Goal: Download file/media

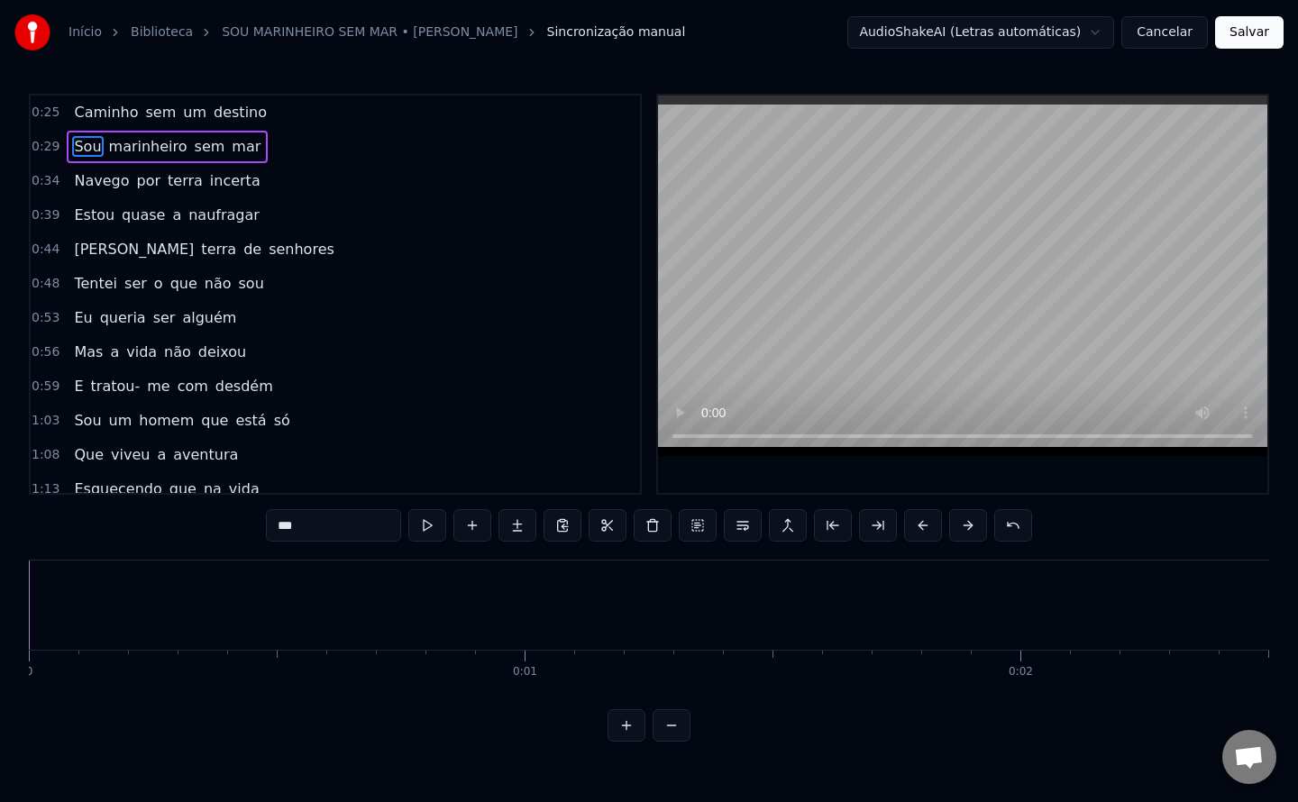
scroll to position [2623, 0]
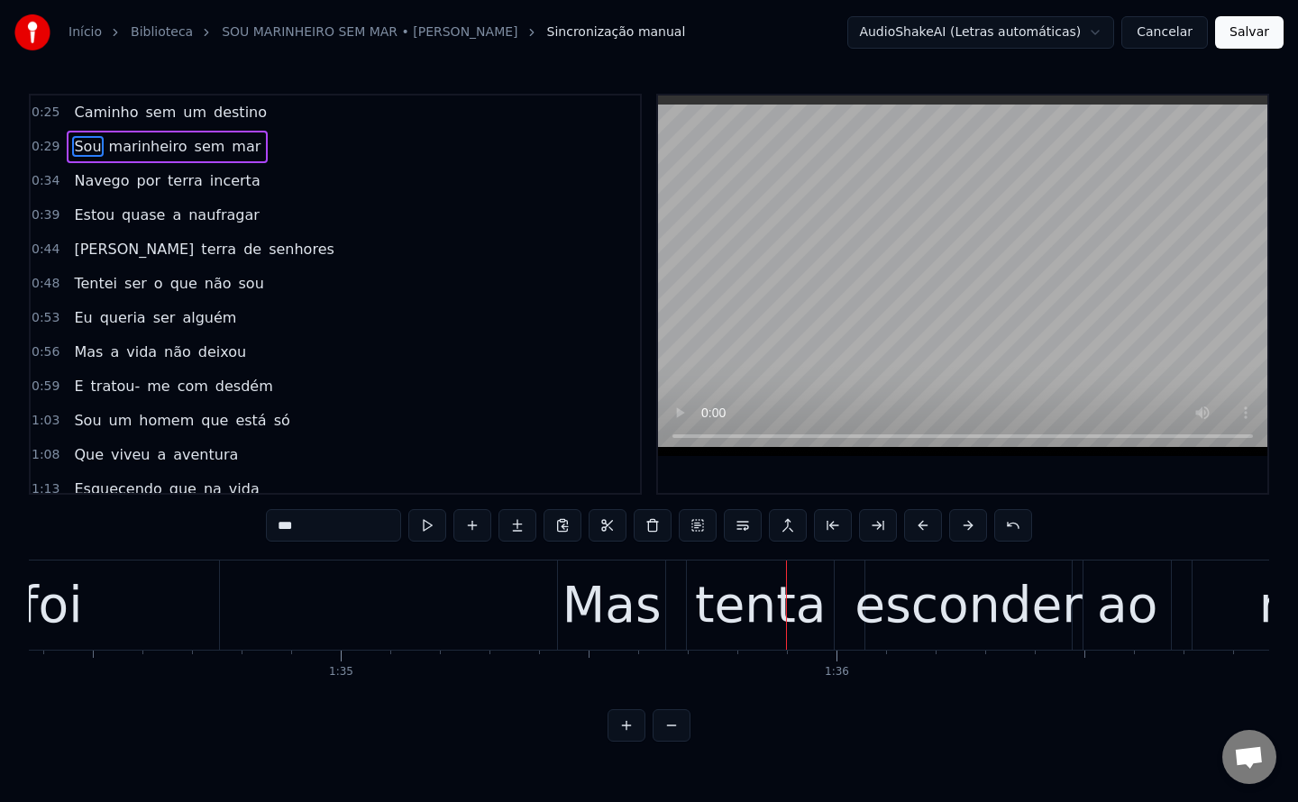
click at [909, 742] on div "0:25 Caminho sem um destino 0:29 Sou marinheiro sem mar 0:34 Navego por terra i…" at bounding box center [649, 418] width 1240 height 648
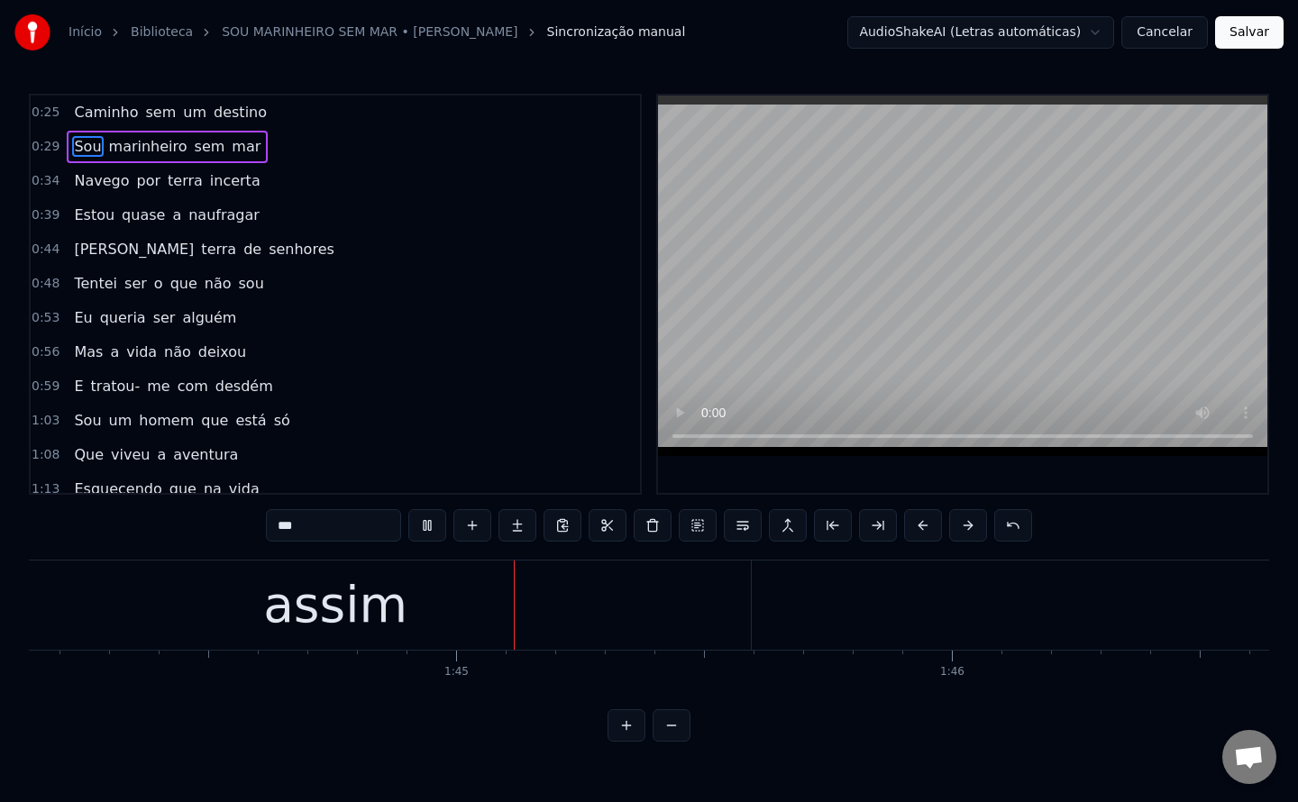
scroll to position [0, 51627]
click at [844, 764] on html "Início Biblioteca SOU MARINHEIRO SEM MAR • [PERSON_NAME] manual AudioShakeAI (L…" at bounding box center [649, 385] width 1298 height 771
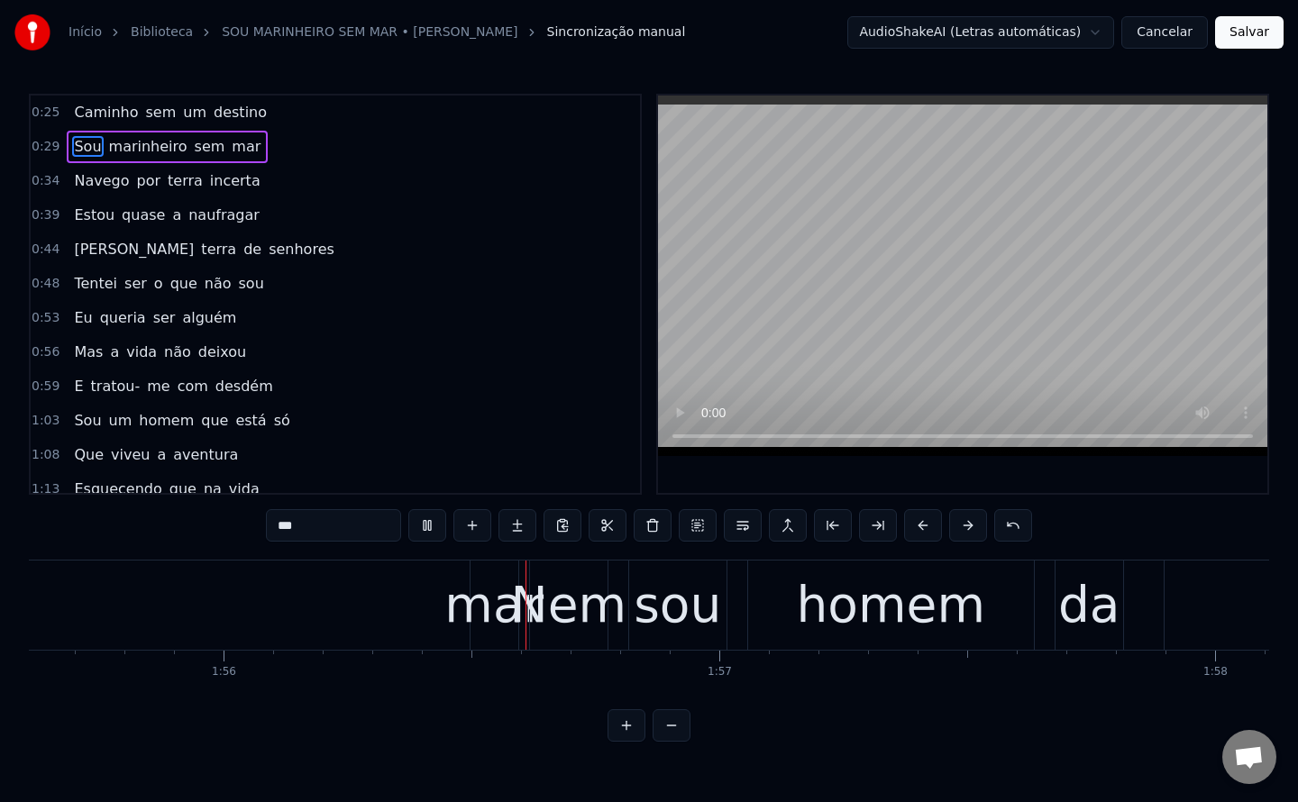
scroll to position [0, 57353]
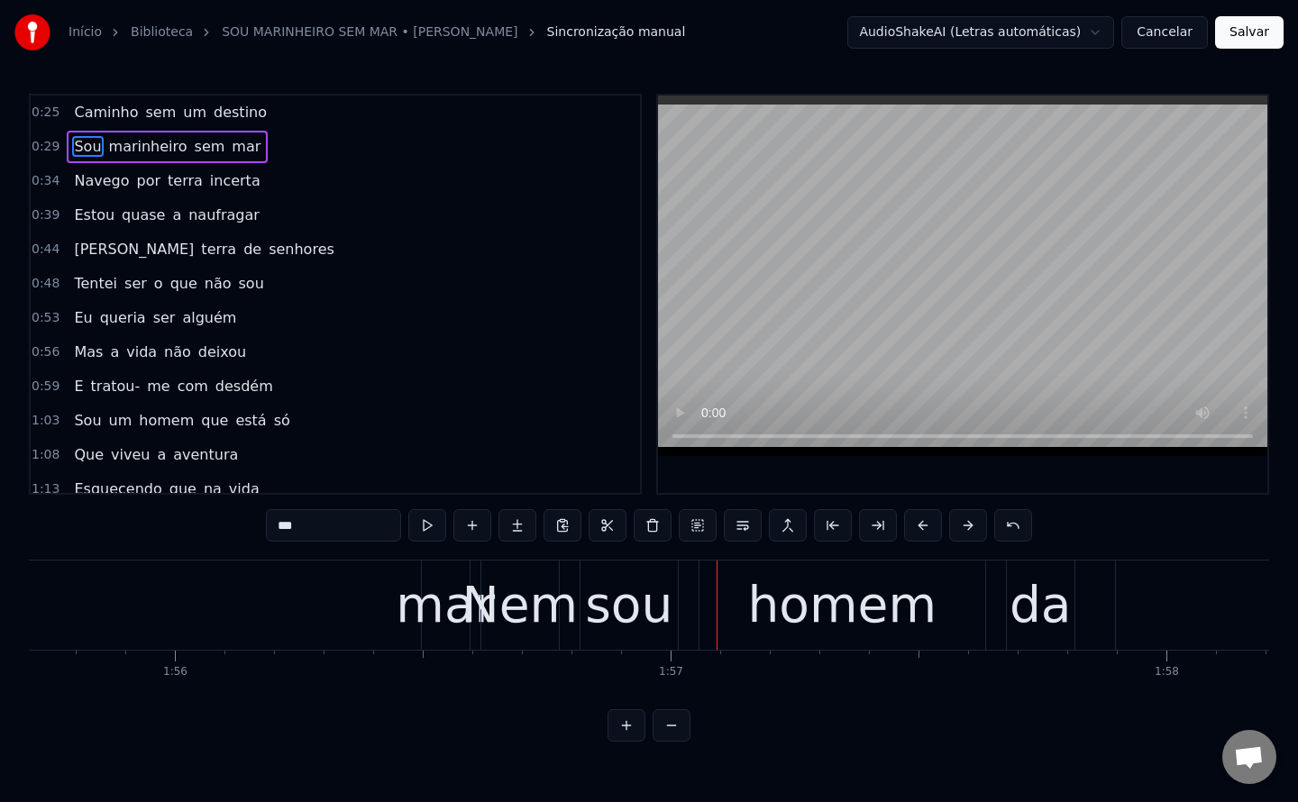
click at [451, 609] on div "mar" at bounding box center [445, 605] width 99 height 75
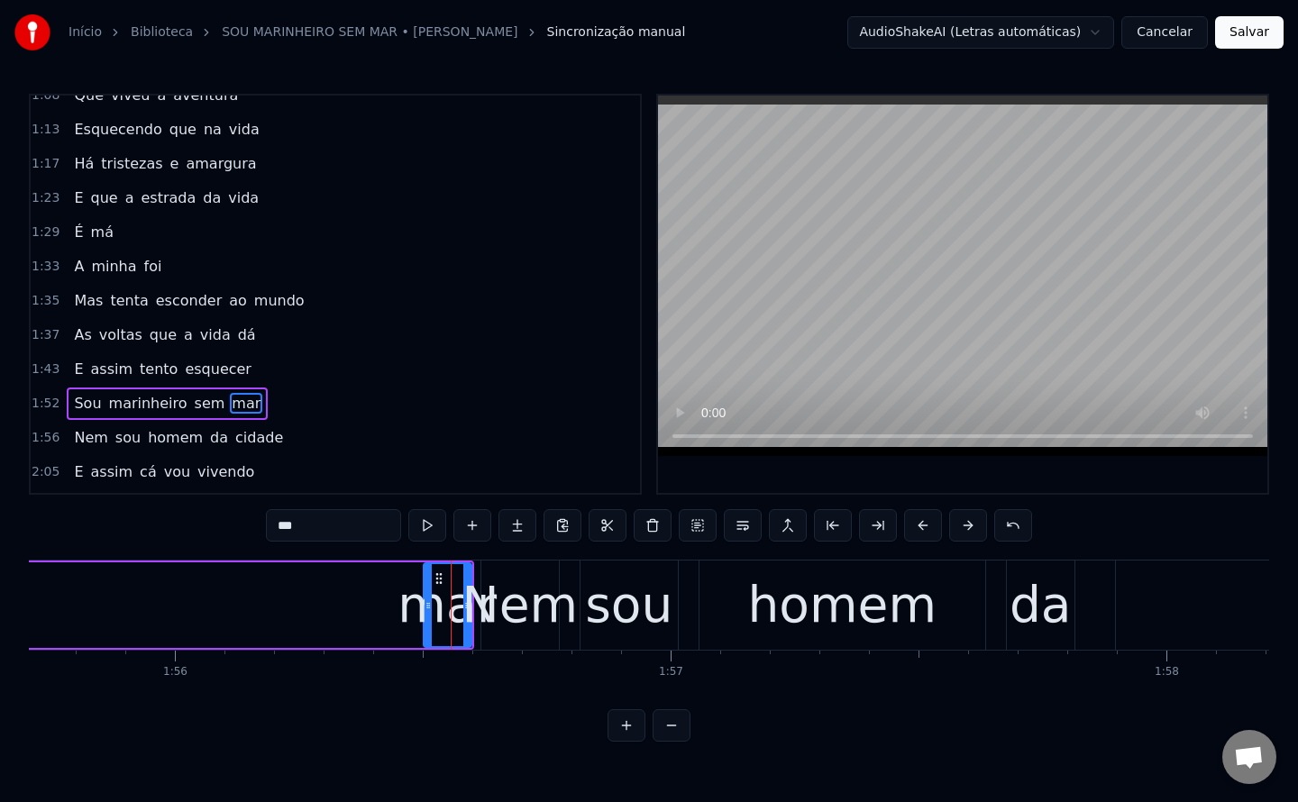
scroll to position [469, 0]
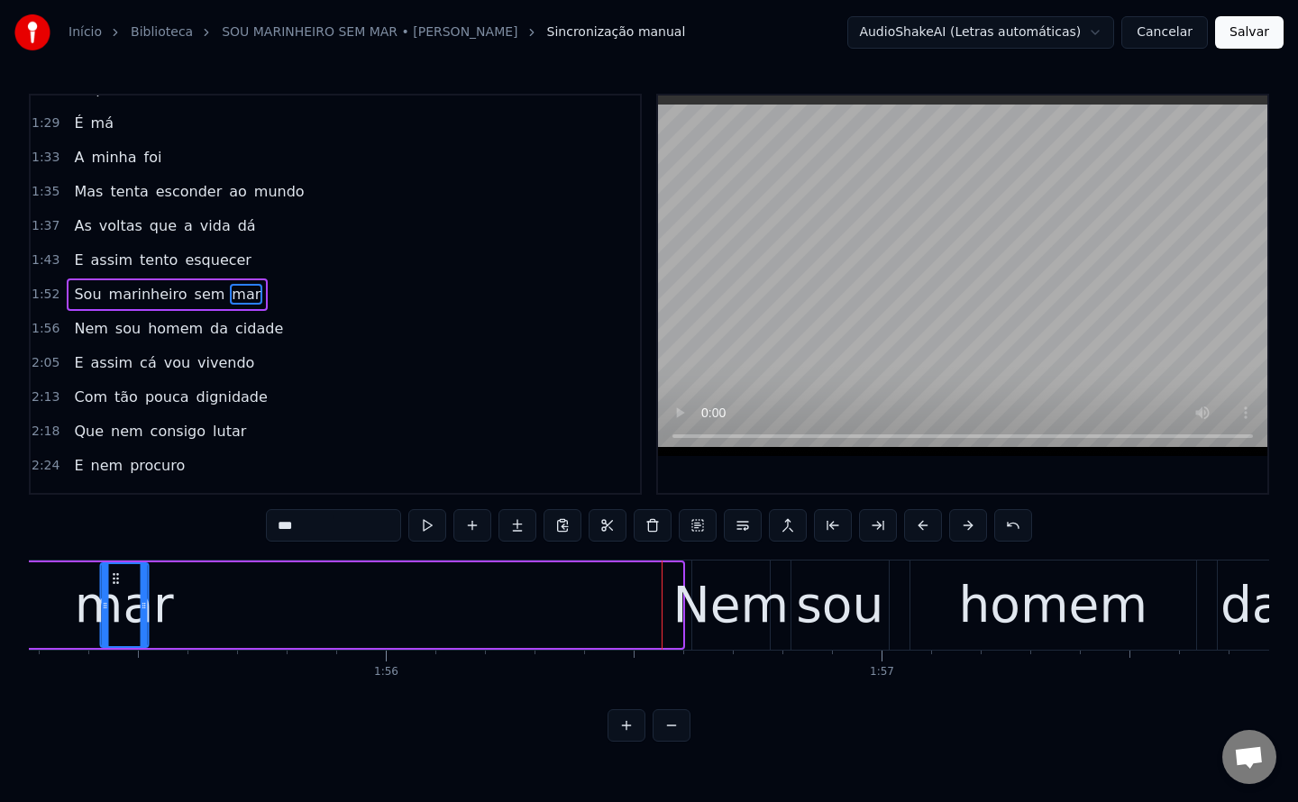
drag, startPoint x: 439, startPoint y: 575, endPoint x: 96, endPoint y: 579, distance: 343.4
click at [108, 579] on icon at bounding box center [115, 578] width 14 height 14
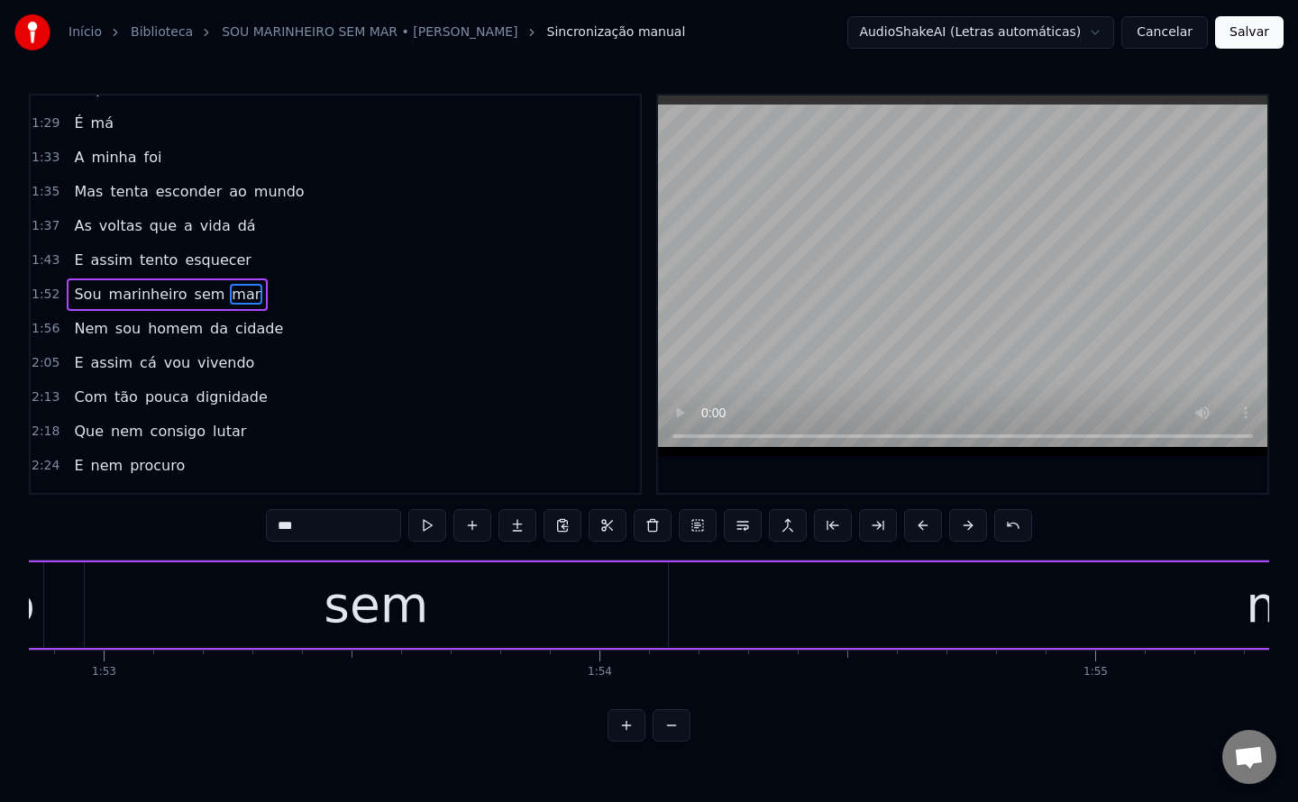
scroll to position [0, 55931]
click at [452, 617] on div "sem" at bounding box center [382, 605] width 583 height 86
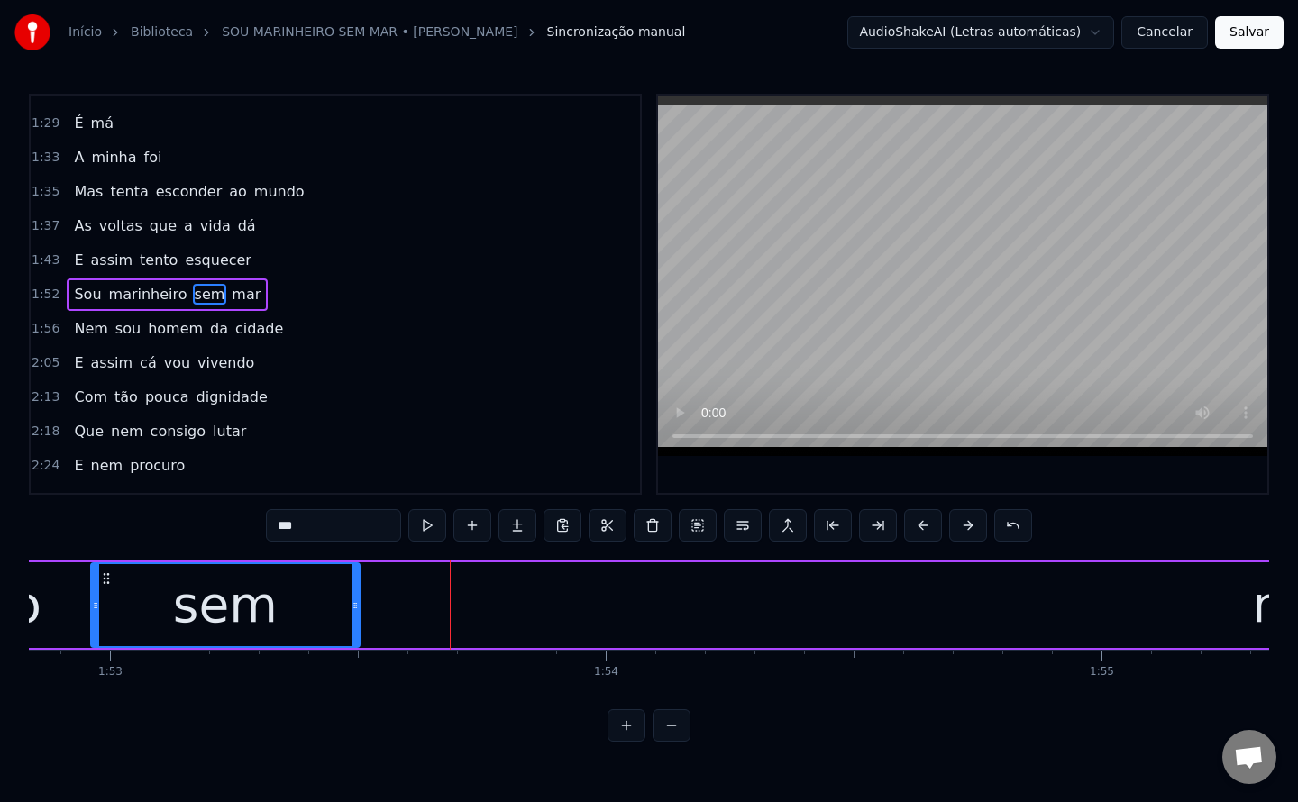
drag, startPoint x: 668, startPoint y: 603, endPoint x: 353, endPoint y: 631, distance: 315.8
click at [353, 631] on div at bounding box center [354, 605] width 7 height 82
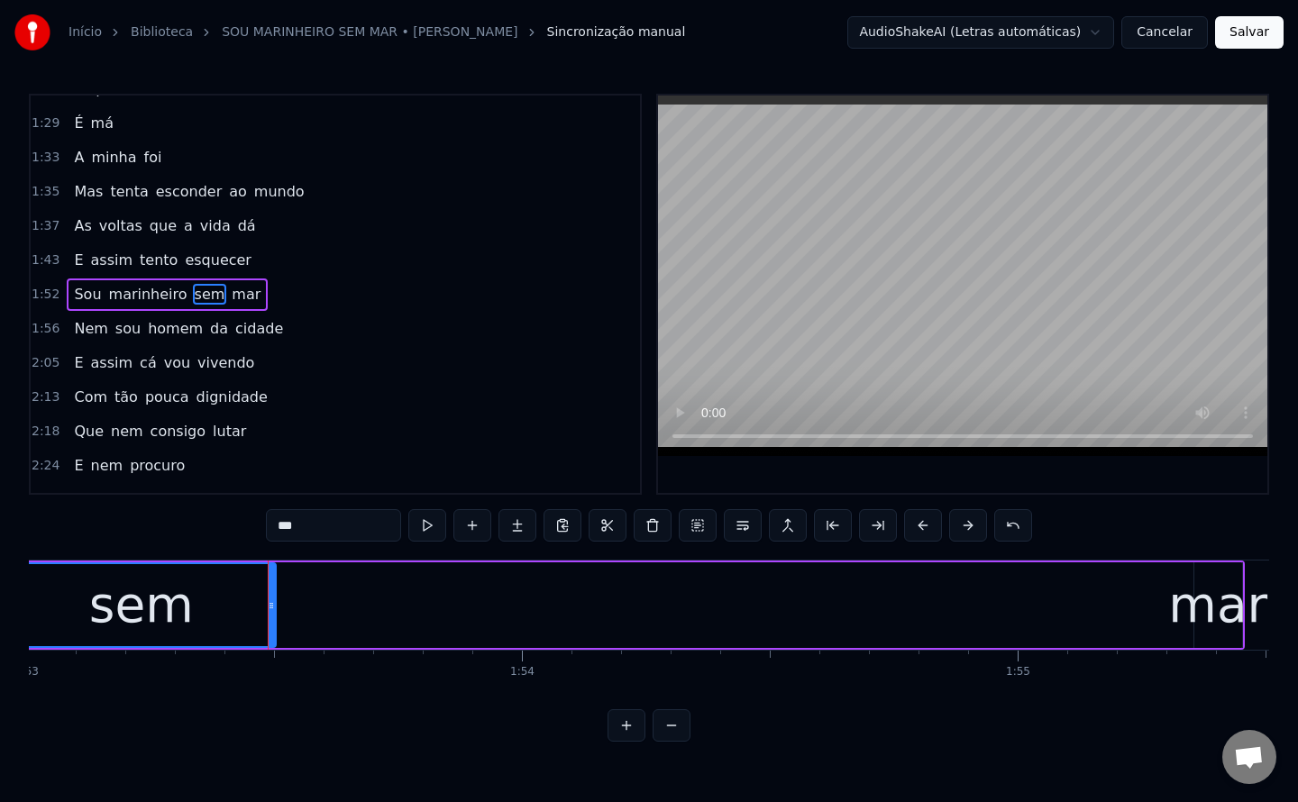
click at [1204, 594] on div "mar" at bounding box center [1217, 605] width 99 height 75
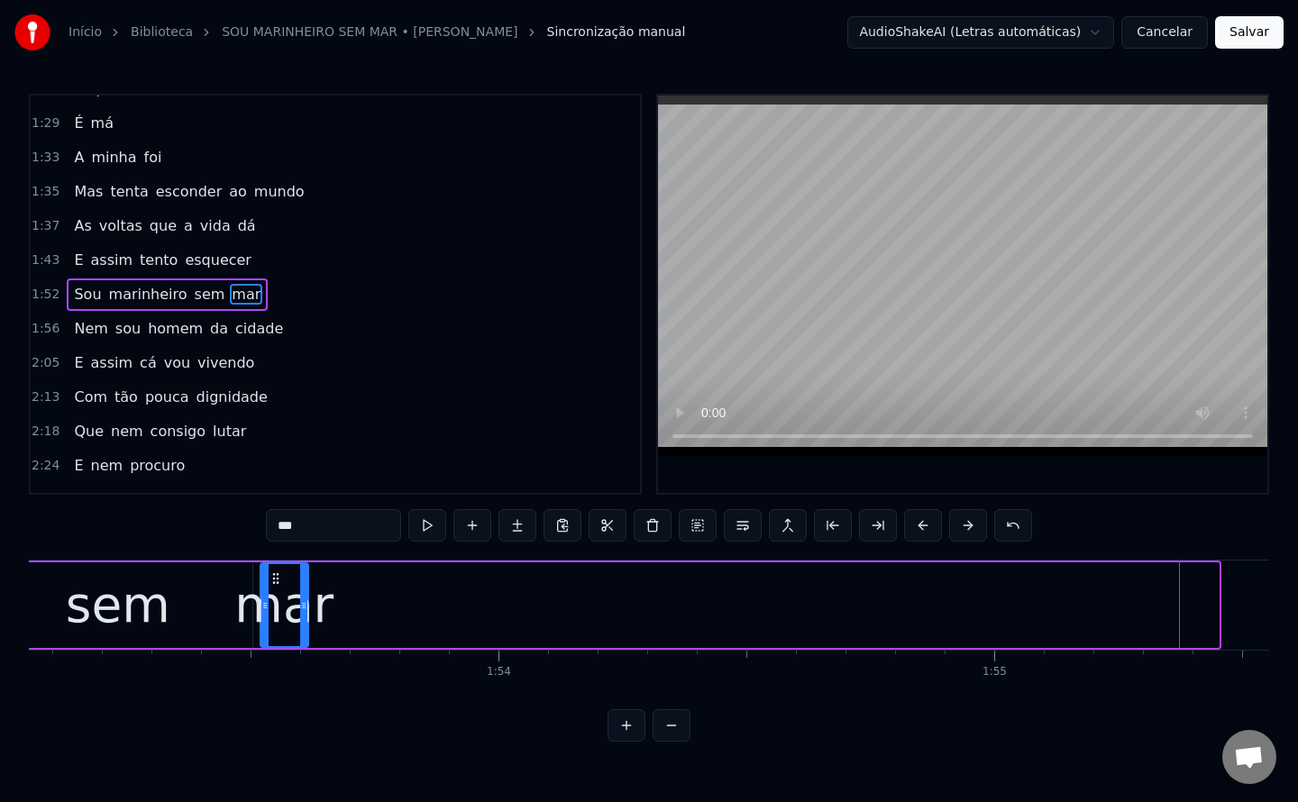
scroll to position [0, 56038]
drag, startPoint x: 1066, startPoint y: 576, endPoint x: 290, endPoint y: 577, distance: 776.0
click at [290, 577] on icon at bounding box center [289, 578] width 14 height 14
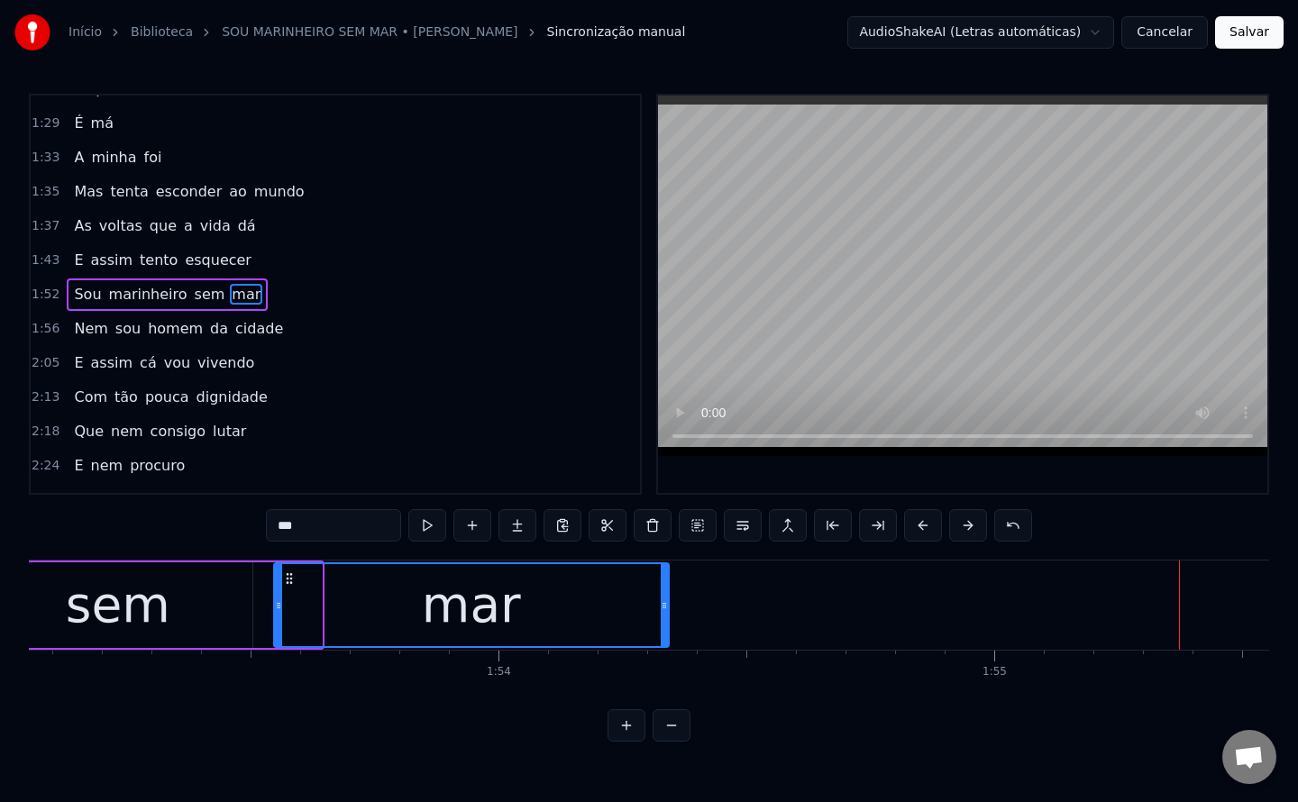
drag, startPoint x: 320, startPoint y: 605, endPoint x: 667, endPoint y: 594, distance: 347.1
click at [667, 594] on div at bounding box center [664, 605] width 7 height 82
click at [111, 616] on div "sem" at bounding box center [118, 605] width 105 height 75
type input "***"
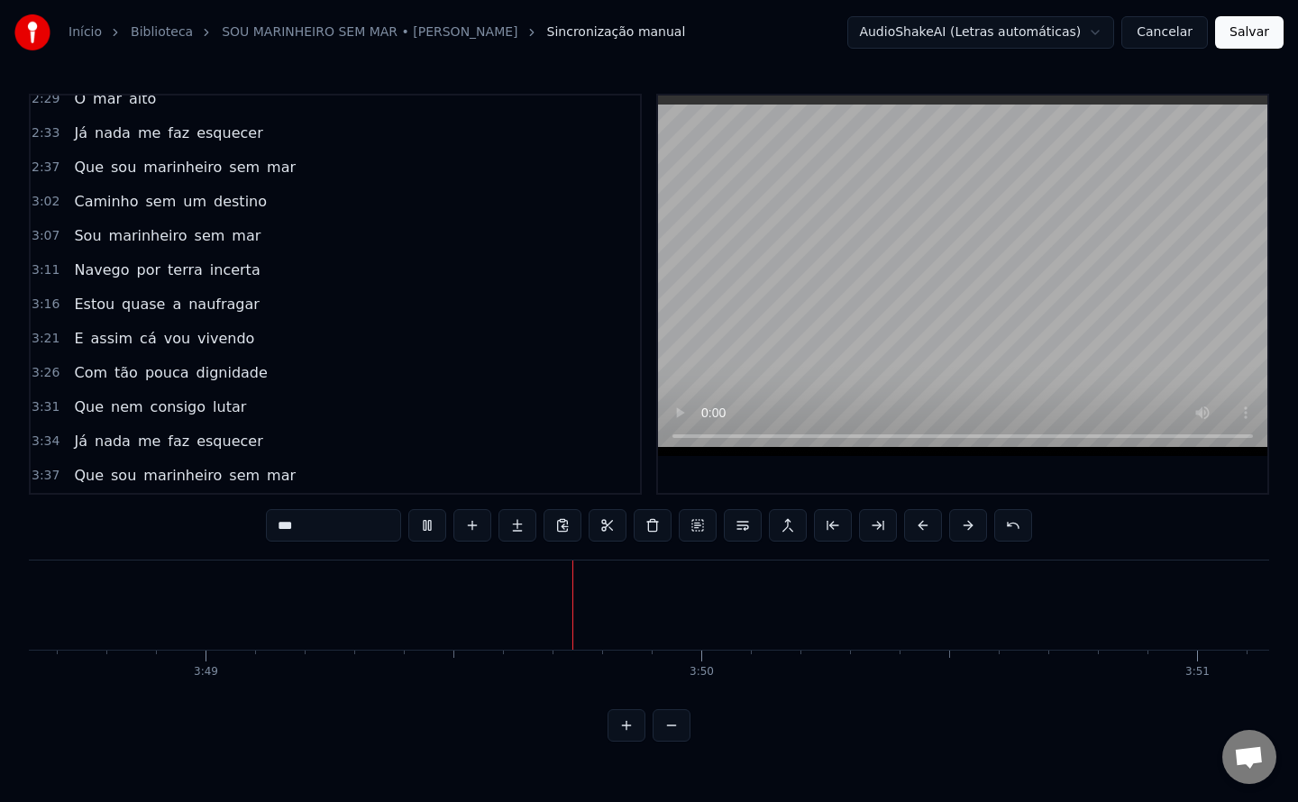
scroll to position [0, 113413]
click at [864, 212] on video at bounding box center [962, 276] width 609 height 360
click at [1242, 44] on button "Salvar" at bounding box center [1249, 32] width 68 height 32
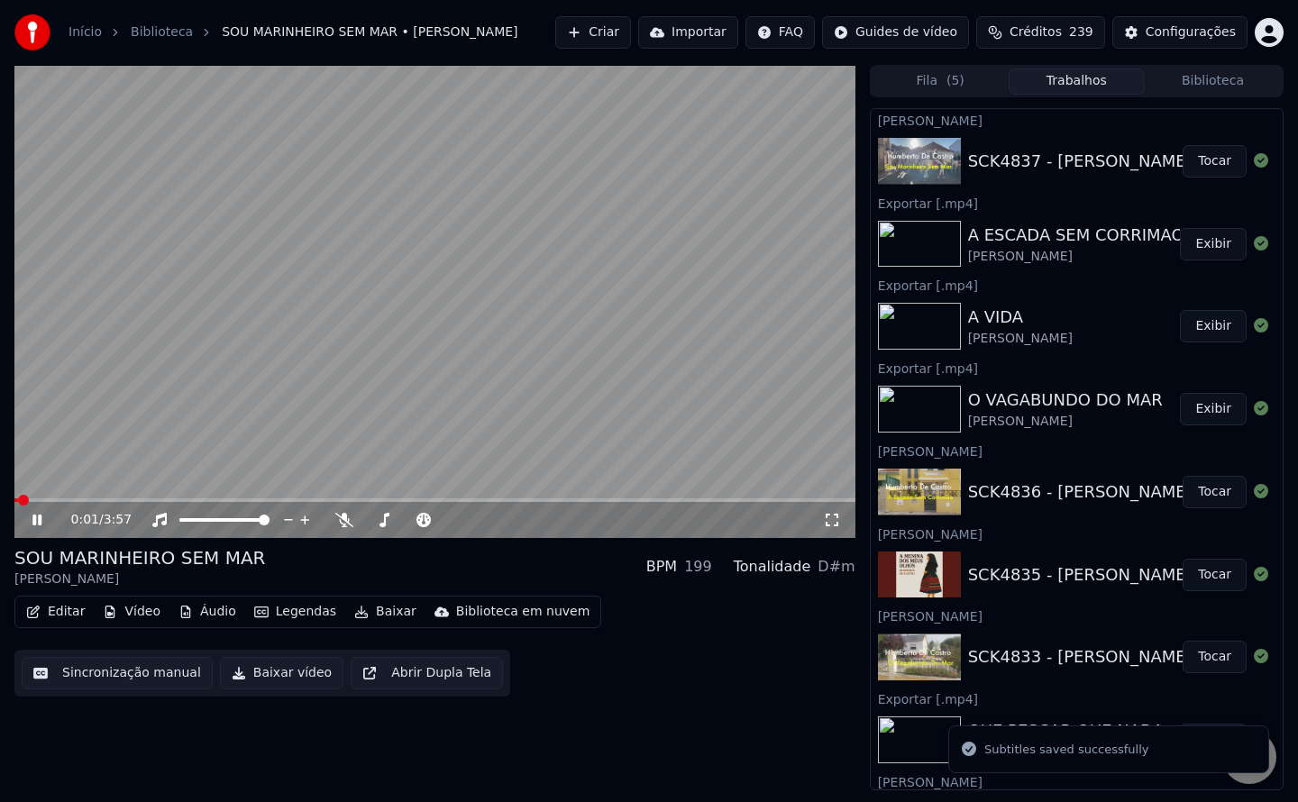
click at [270, 675] on button "Baixar vídeo" at bounding box center [281, 673] width 123 height 32
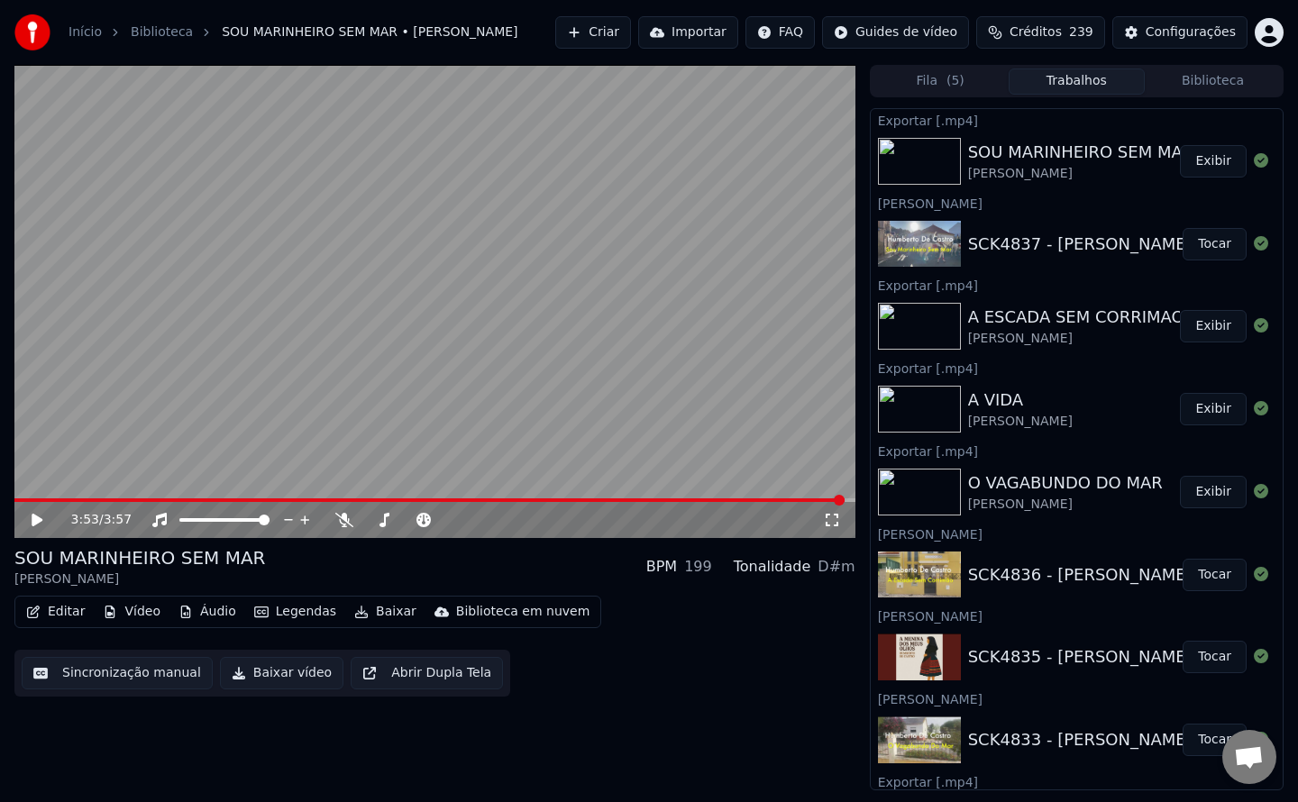
click at [1192, 162] on button "Exibir" at bounding box center [1213, 161] width 67 height 32
click at [772, 740] on div "3:53 / 3:57 SOU MARINHEIRO SEM MAR [PERSON_NAME] BPM 199 Tonalidade D#m Editar …" at bounding box center [434, 428] width 841 height 726
